Goal: Information Seeking & Learning: Learn about a topic

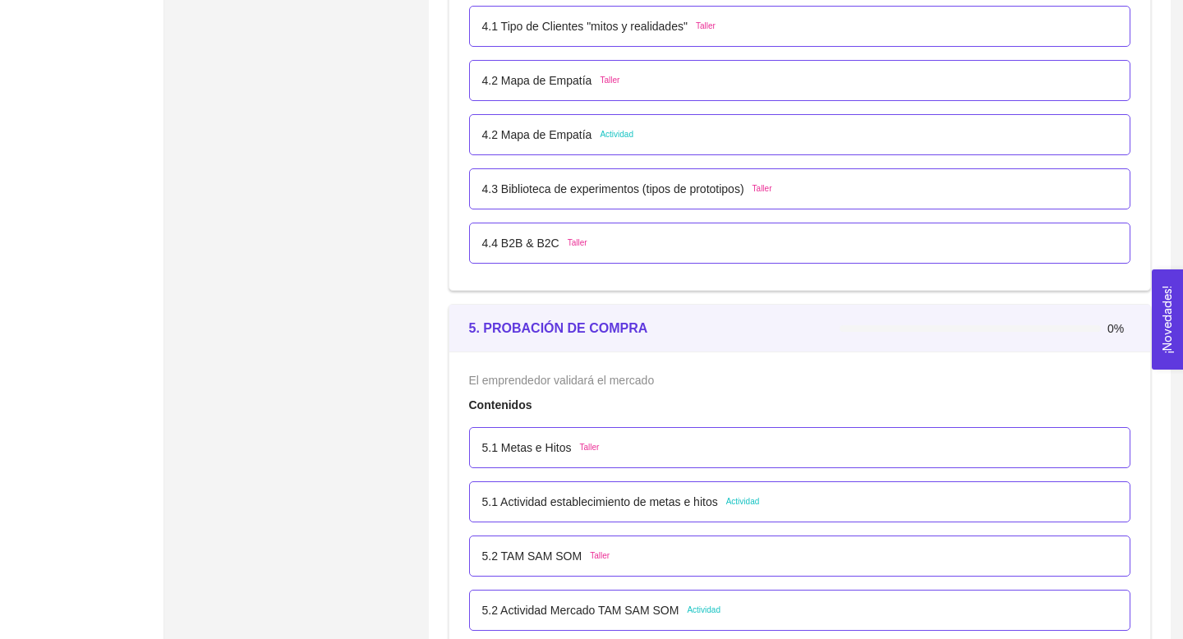
scroll to position [2651, 0]
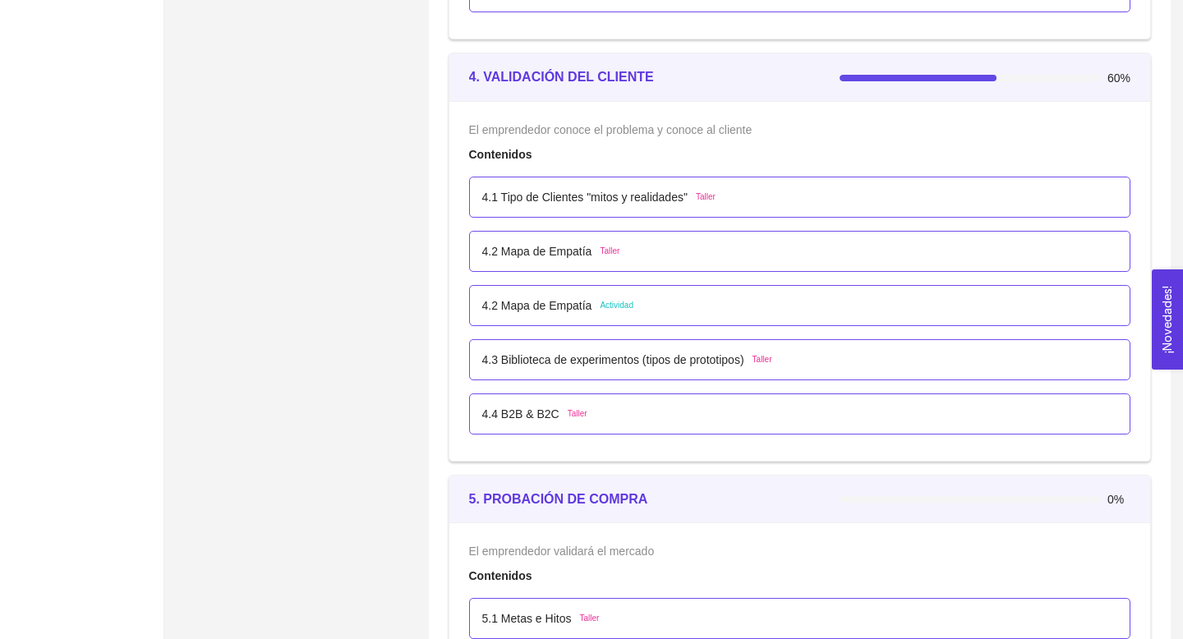
click at [771, 354] on span "Taller" at bounding box center [762, 359] width 20 height 13
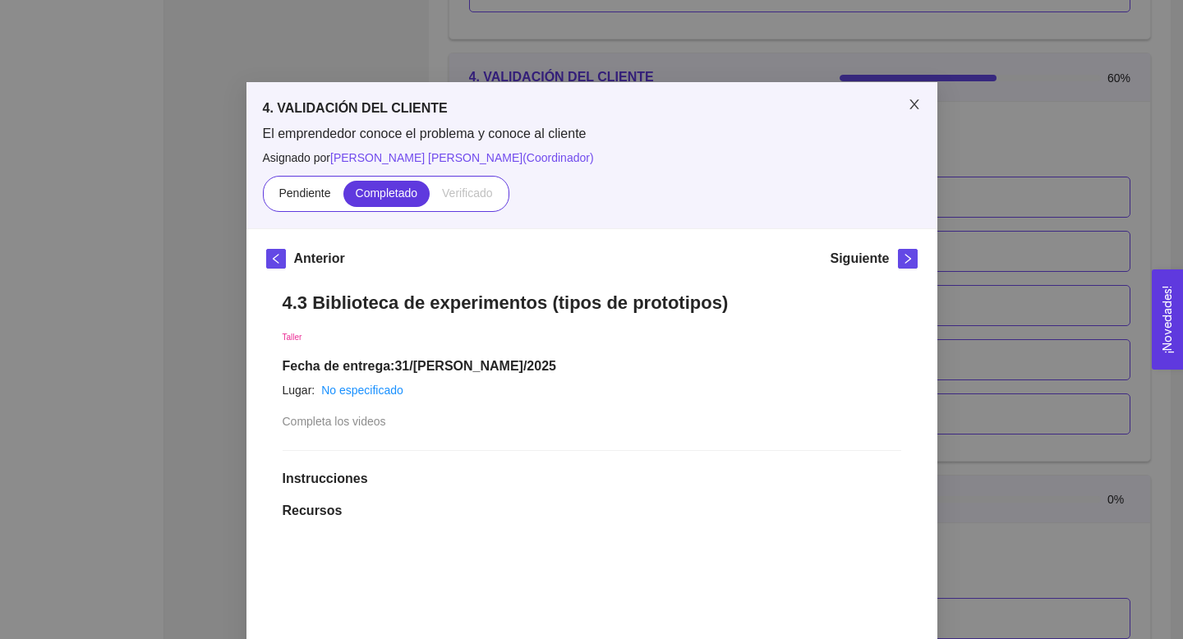
click at [902, 108] on span "Close" at bounding box center [914, 105] width 46 height 46
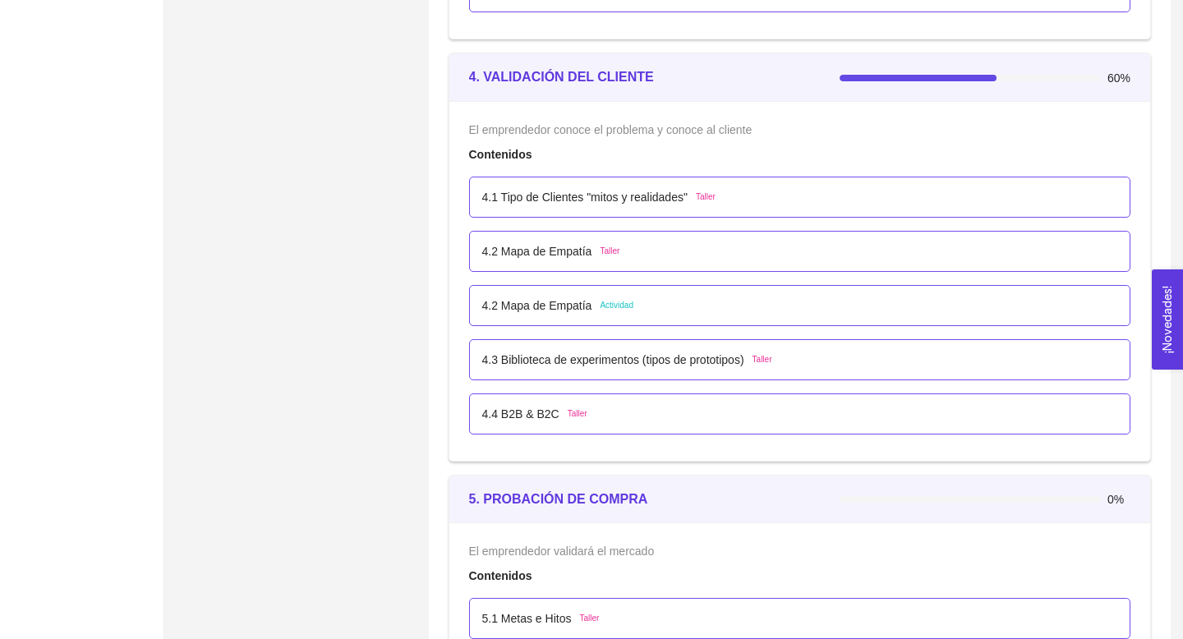
click at [573, 405] on div "4.4 B2B & B2C Taller" at bounding box center [534, 414] width 105 height 18
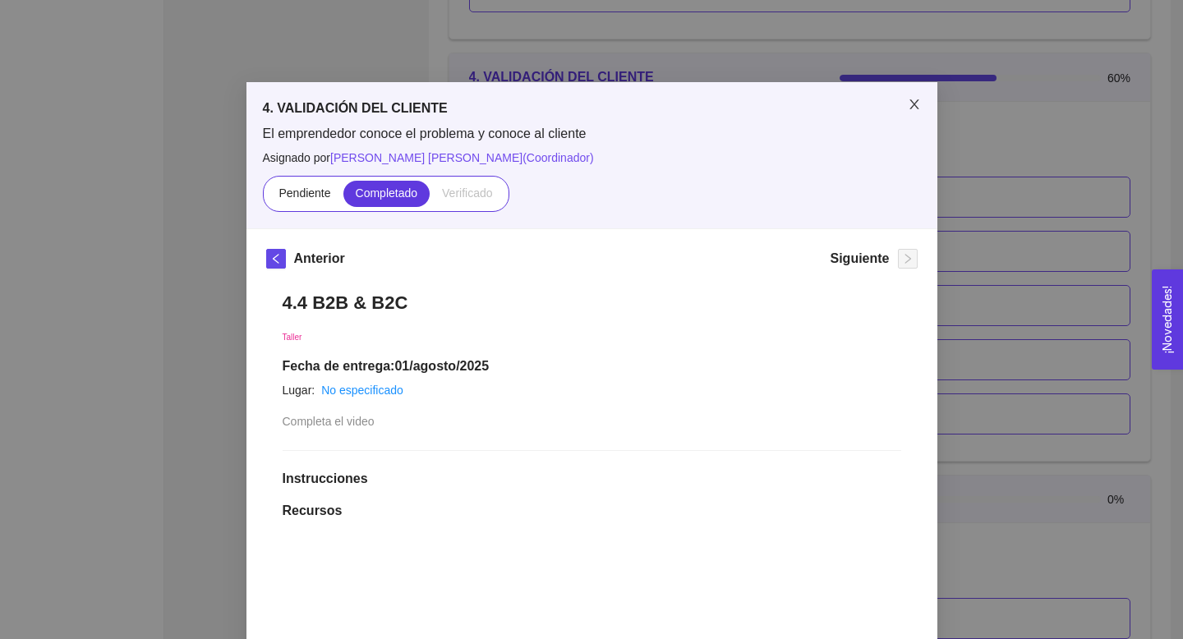
click at [913, 107] on icon "close" at bounding box center [914, 104] width 13 height 13
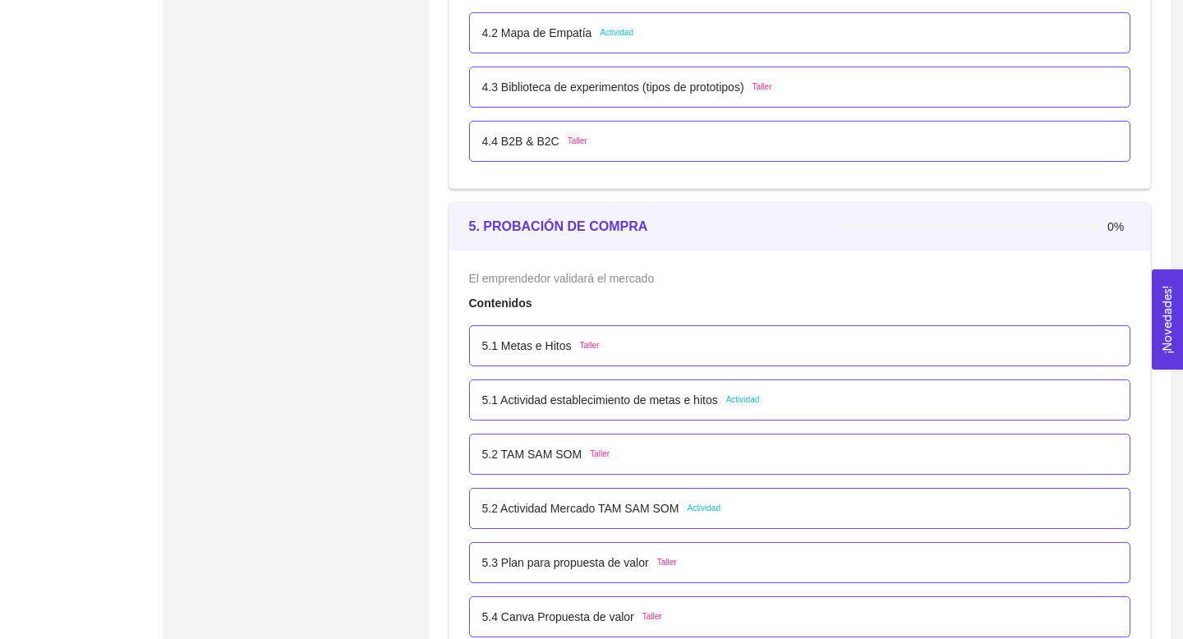
scroll to position [2972, 0]
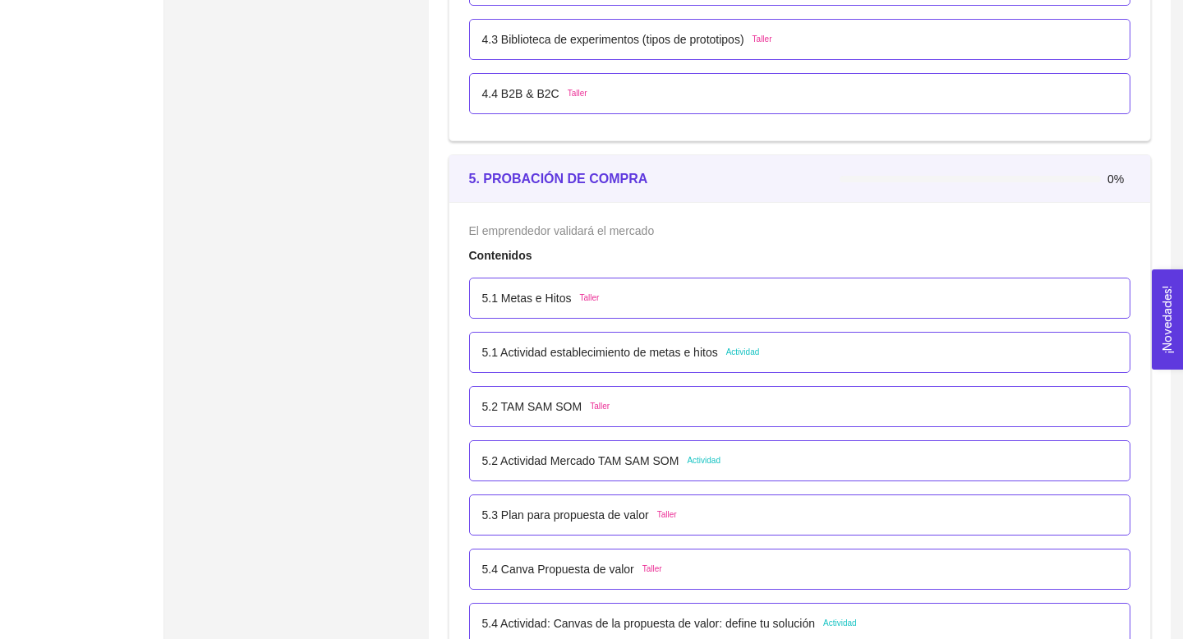
click at [582, 297] on div "5.1 Metas e Hitos Taller" at bounding box center [540, 298] width 117 height 18
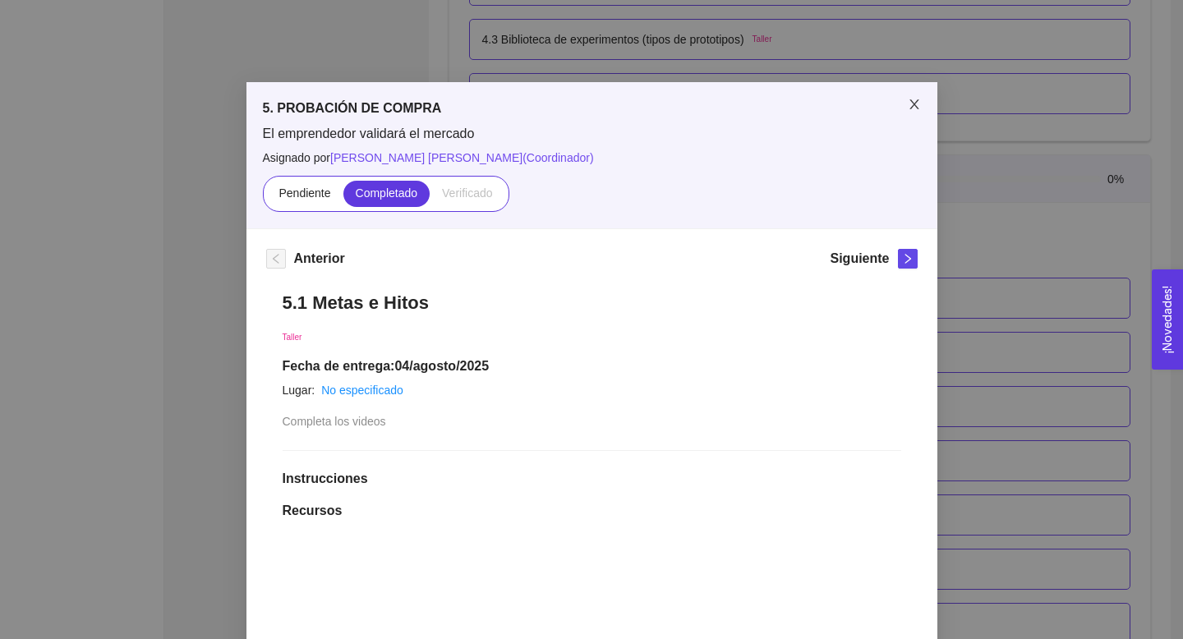
click at [910, 104] on icon "close" at bounding box center [914, 104] width 13 height 13
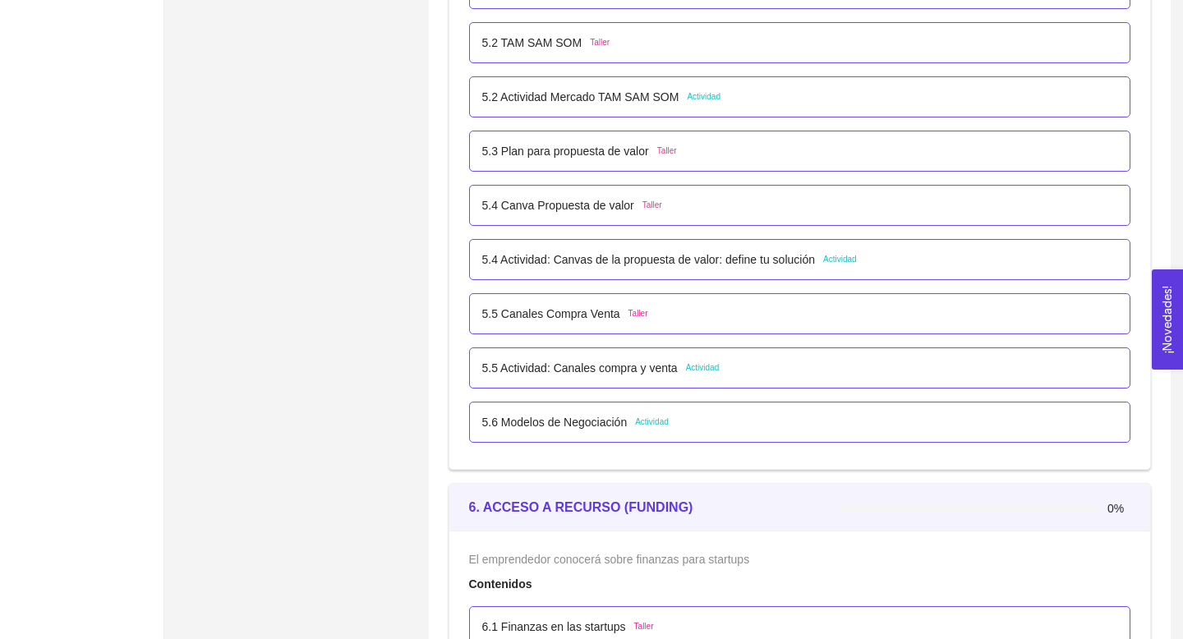
scroll to position [3348, 0]
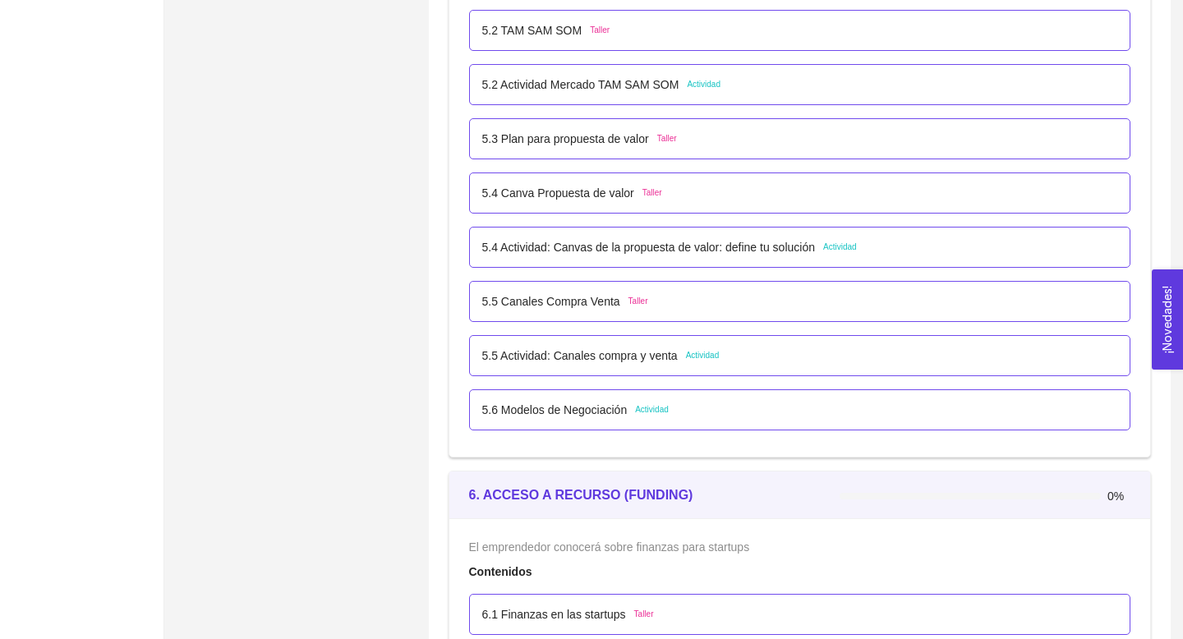
click at [703, 351] on span "Actividad" at bounding box center [703, 355] width 34 height 13
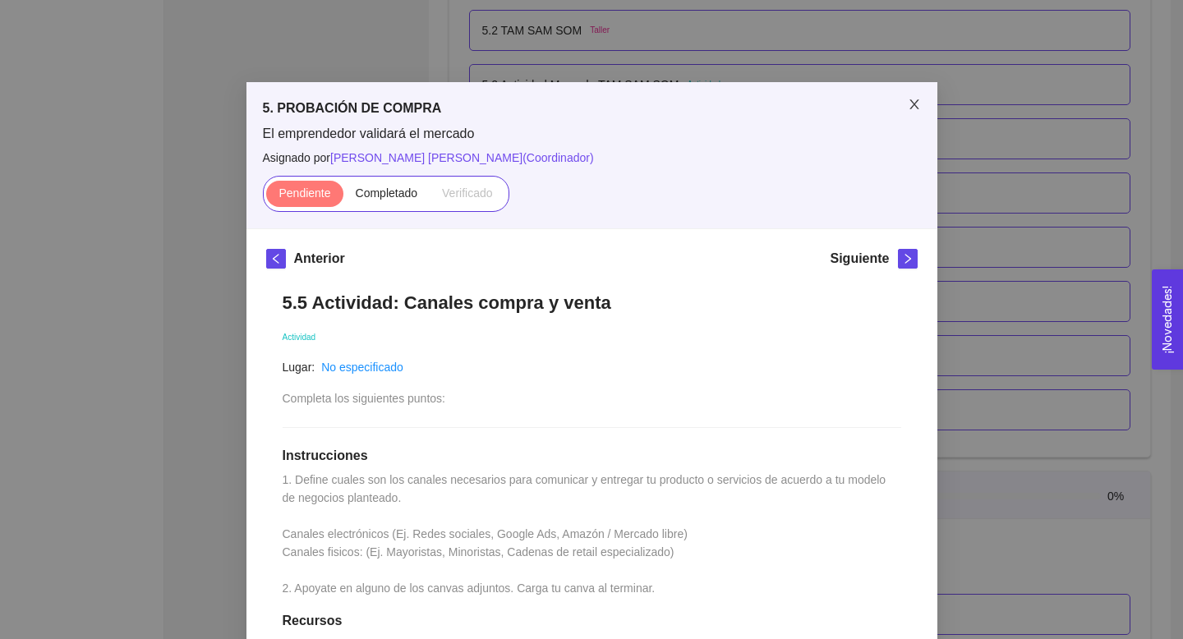
click at [910, 100] on icon "close" at bounding box center [914, 104] width 13 height 13
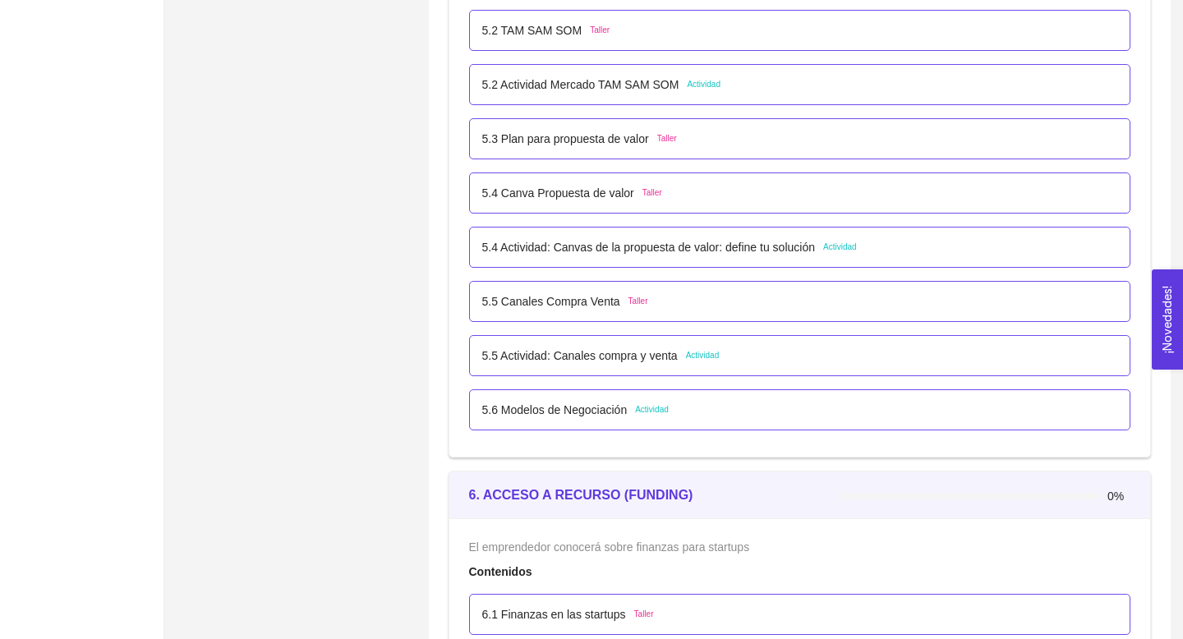
click at [648, 295] on span "Taller" at bounding box center [638, 301] width 20 height 13
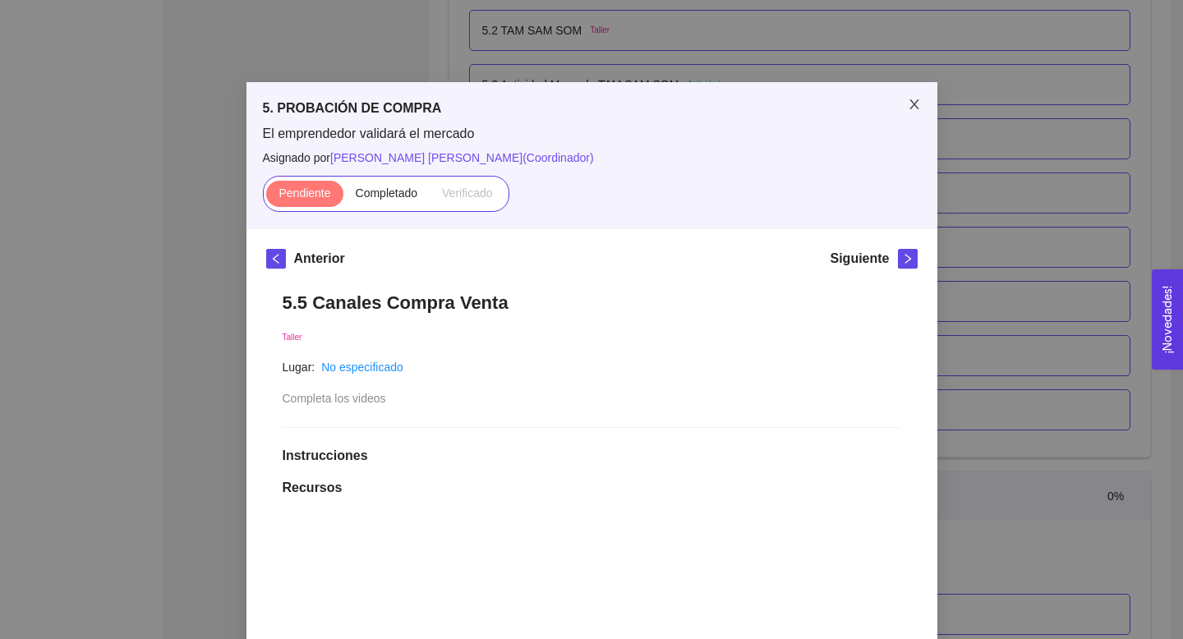
click at [912, 103] on icon "close" at bounding box center [914, 104] width 13 height 13
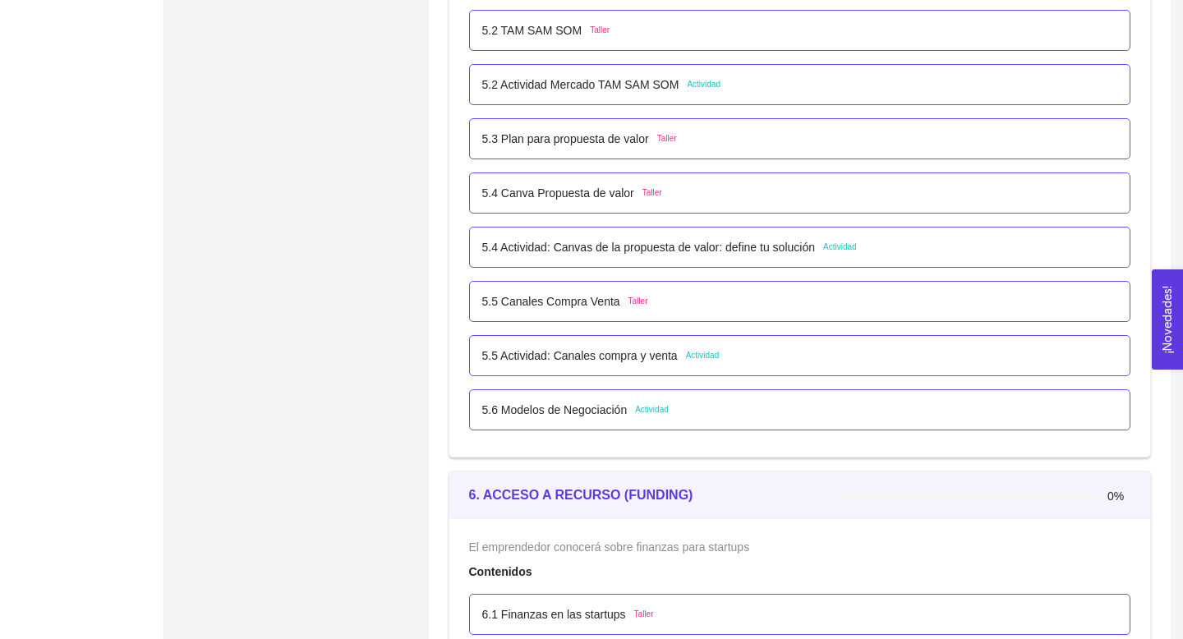
click at [857, 249] on span "Actividad" at bounding box center [840, 247] width 34 height 13
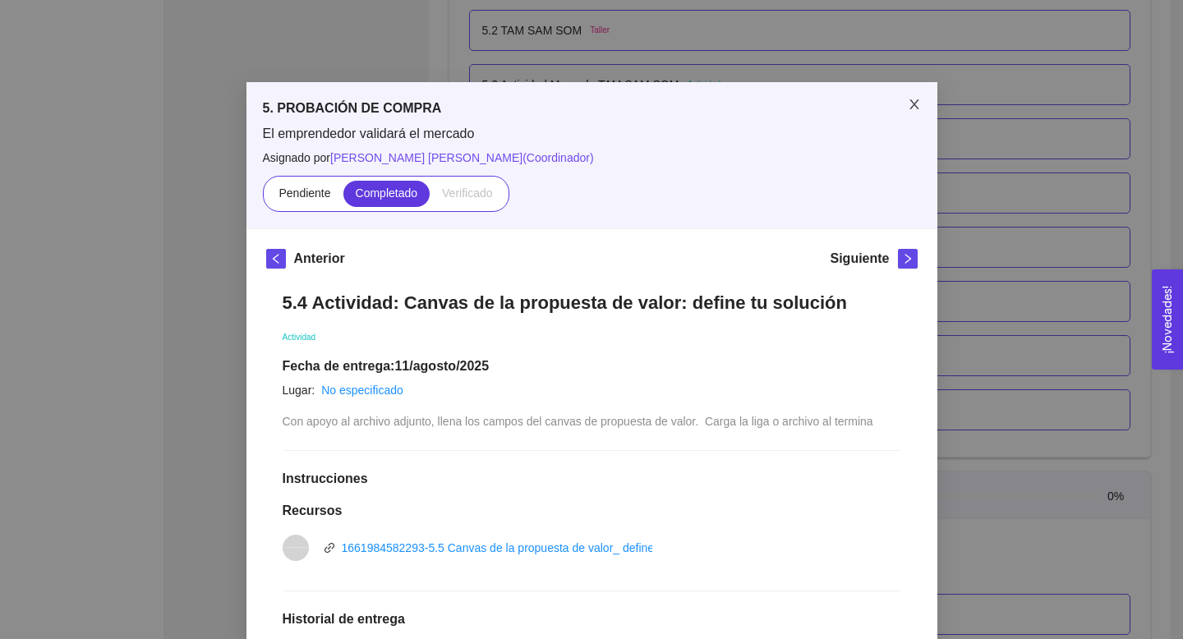
click at [921, 102] on span "Close" at bounding box center [914, 105] width 46 height 46
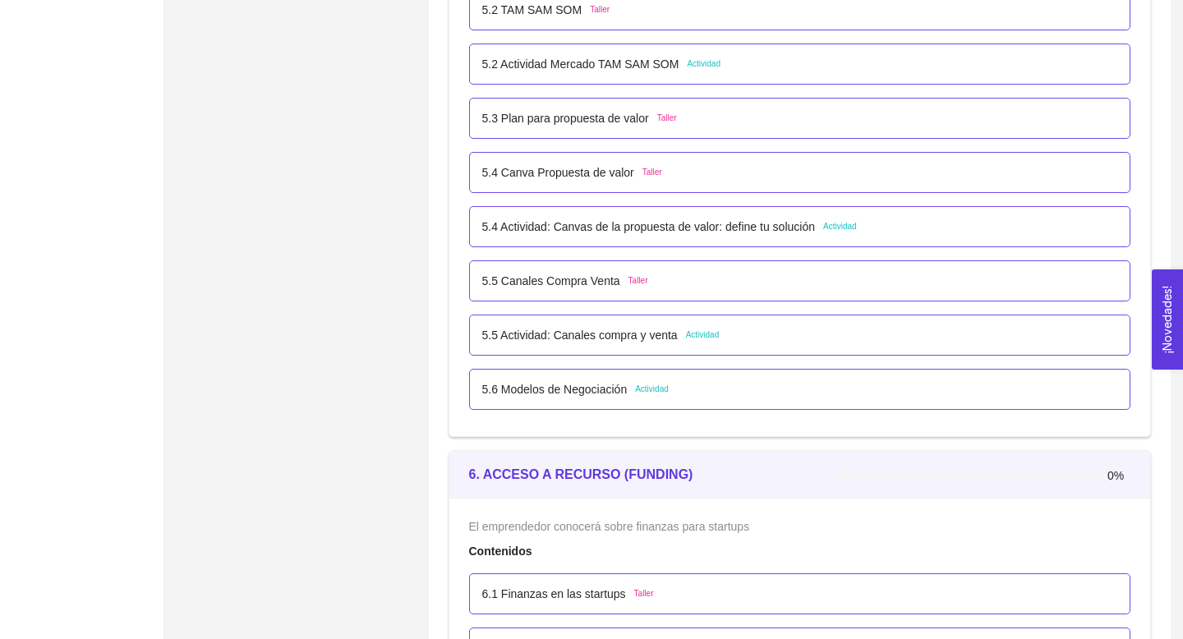
scroll to position [3314, 0]
